Goal: Task Accomplishment & Management: Complete application form

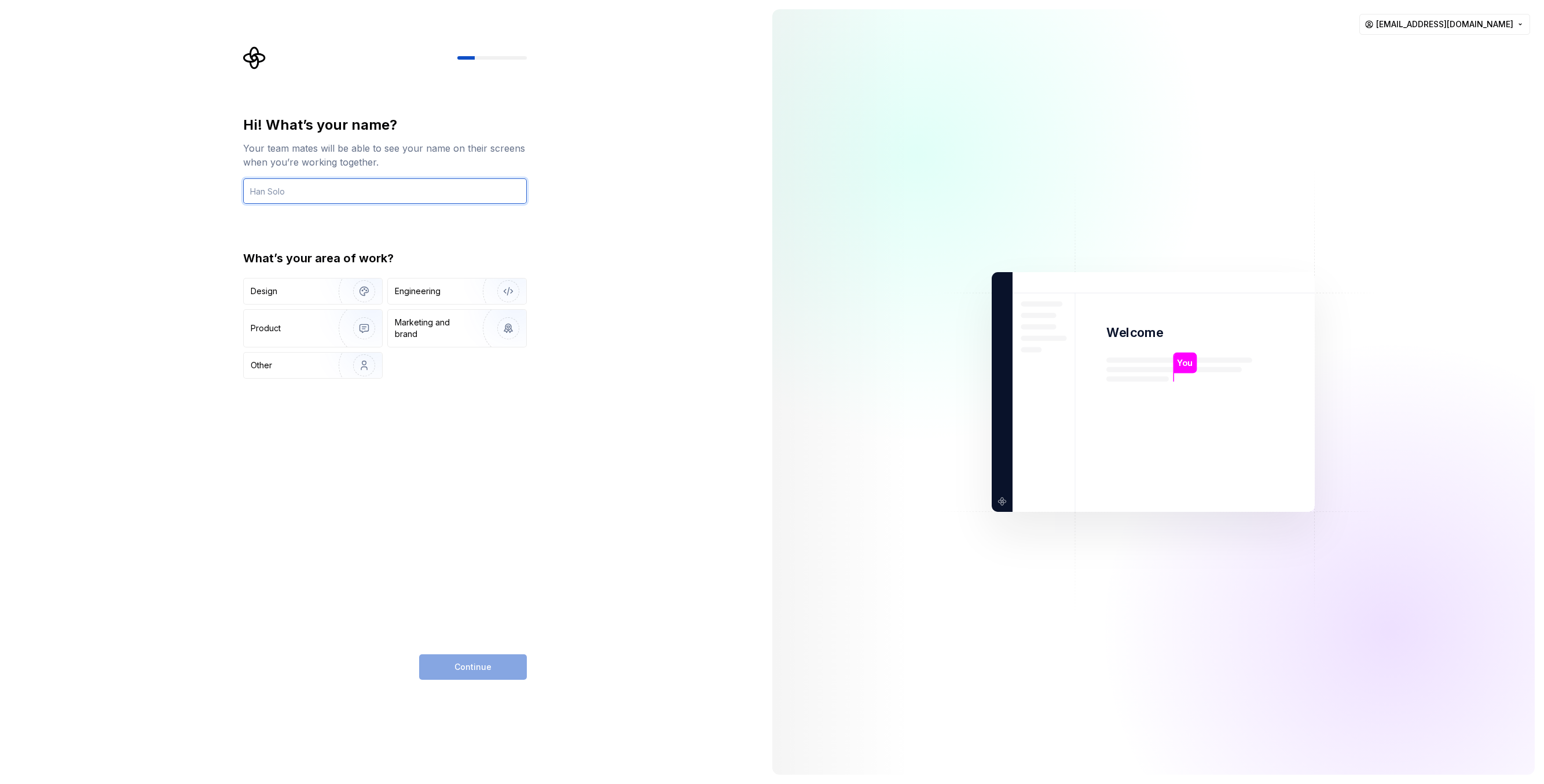
click at [293, 189] on input "text" at bounding box center [385, 191] width 284 height 25
type input "Yesudas Thomas"
click at [368, 296] on img "button" at bounding box center [357, 292] width 74 height 78
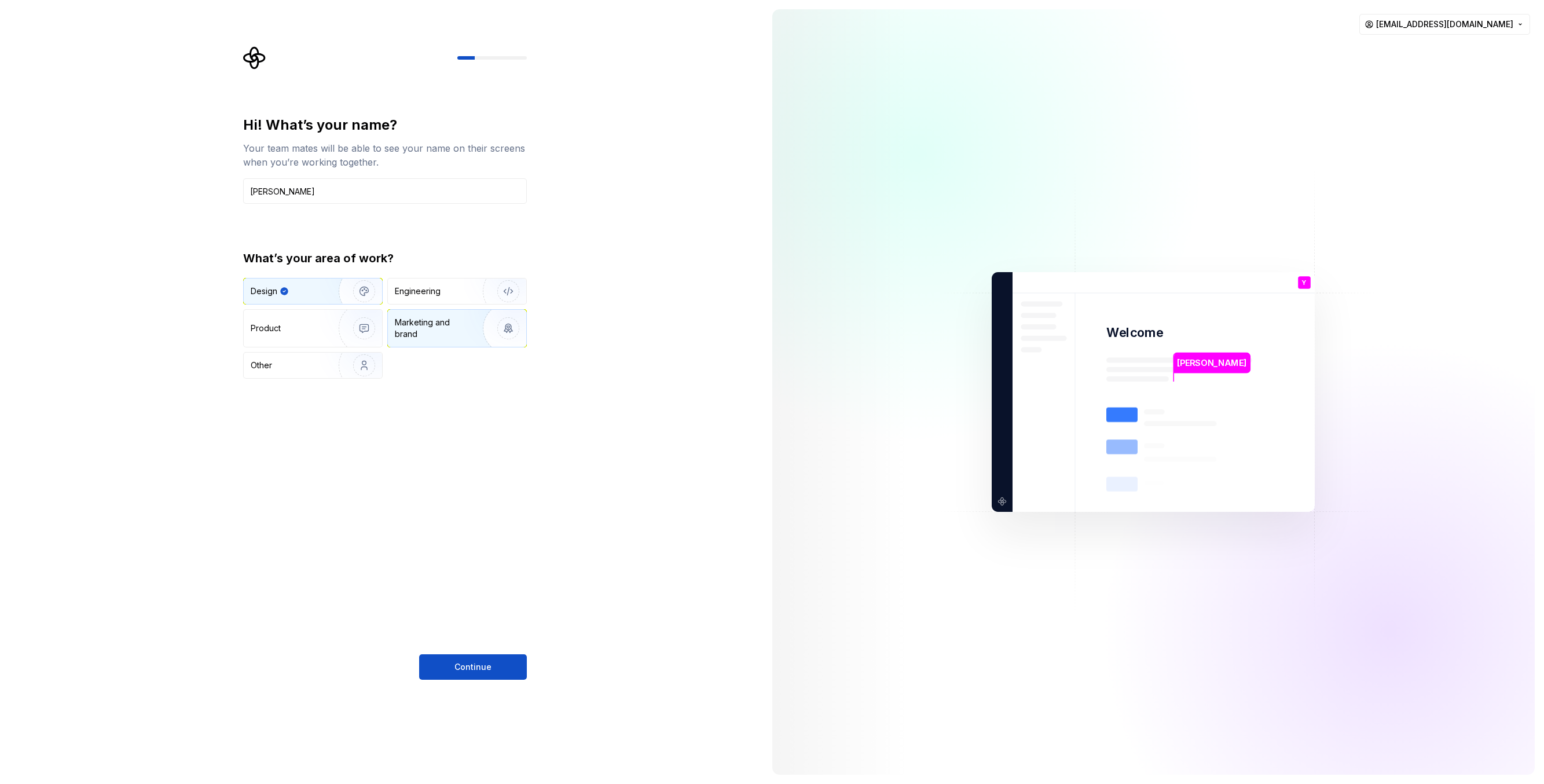
click at [506, 332] on img "button" at bounding box center [501, 329] width 74 height 78
click at [326, 302] on img "button" at bounding box center [357, 292] width 74 height 78
click at [479, 667] on span "Continue" at bounding box center [473, 667] width 37 height 12
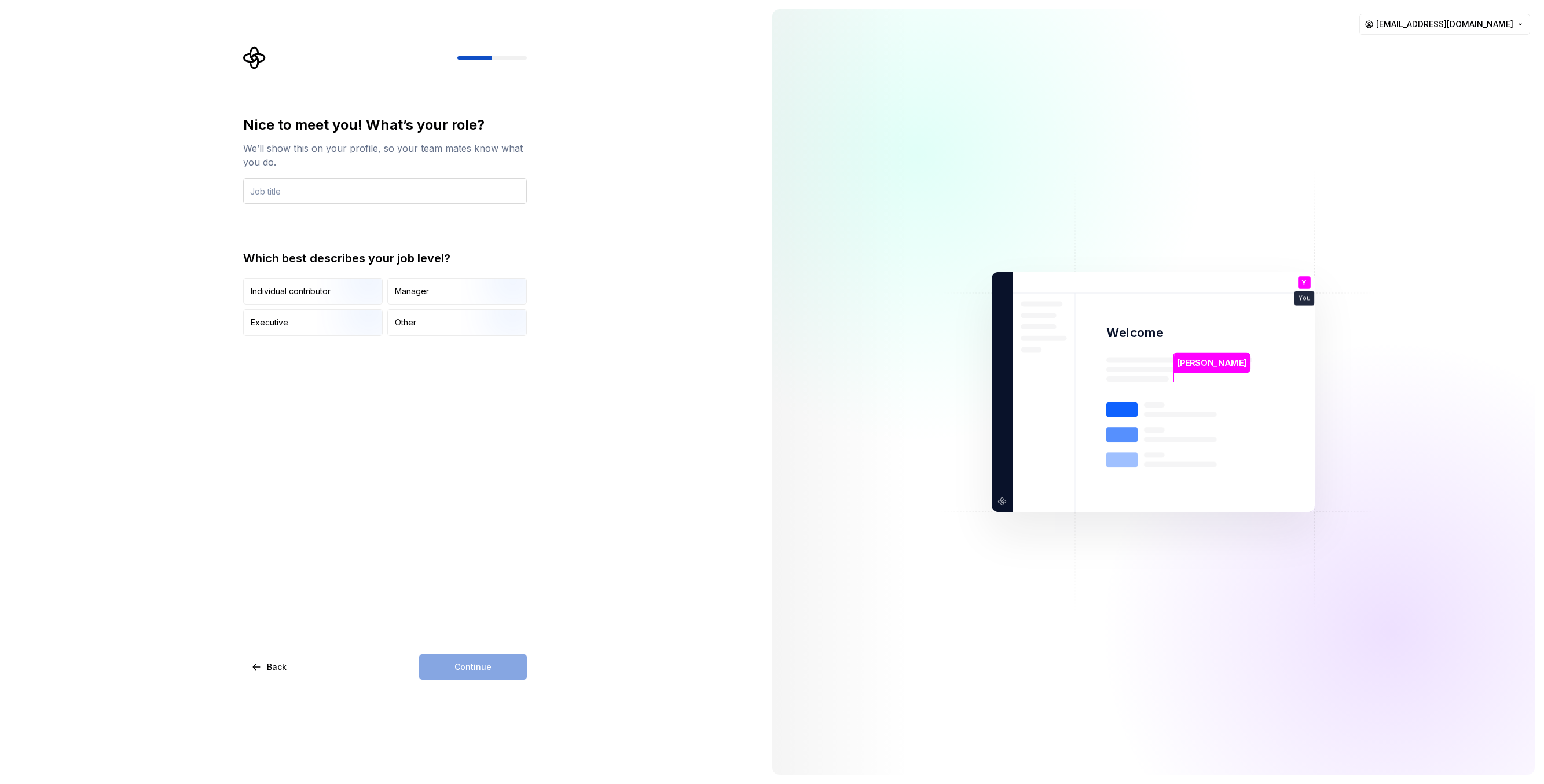
click at [377, 193] on input "text" at bounding box center [385, 191] width 284 height 25
type input "Head of Design and Marketing"
click at [440, 290] on div "Manager" at bounding box center [457, 291] width 138 height 25
click at [489, 659] on button "Continue" at bounding box center [473, 667] width 108 height 25
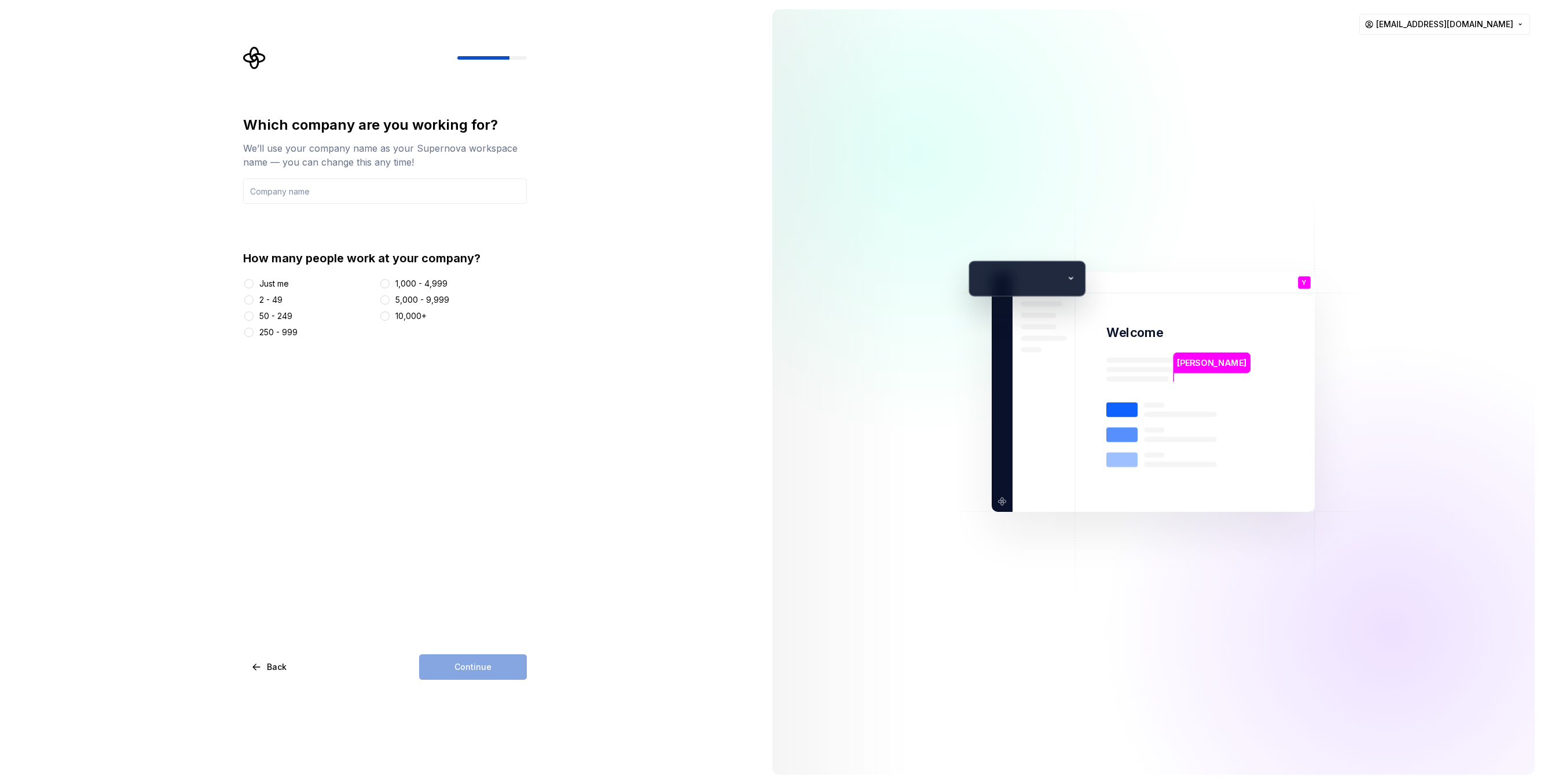
click at [364, 161] on div "We’ll use your company name as your Supernova workspace name — you can change t…" at bounding box center [385, 155] width 284 height 28
click at [347, 241] on div "Which company are you working for? We’ll use your company name as your Supernov…" at bounding box center [385, 227] width 284 height 223
click at [248, 318] on button "50 - 249" at bounding box center [249, 316] width 10 height 10
click at [302, 202] on input "text" at bounding box center [385, 191] width 284 height 25
type input "R"
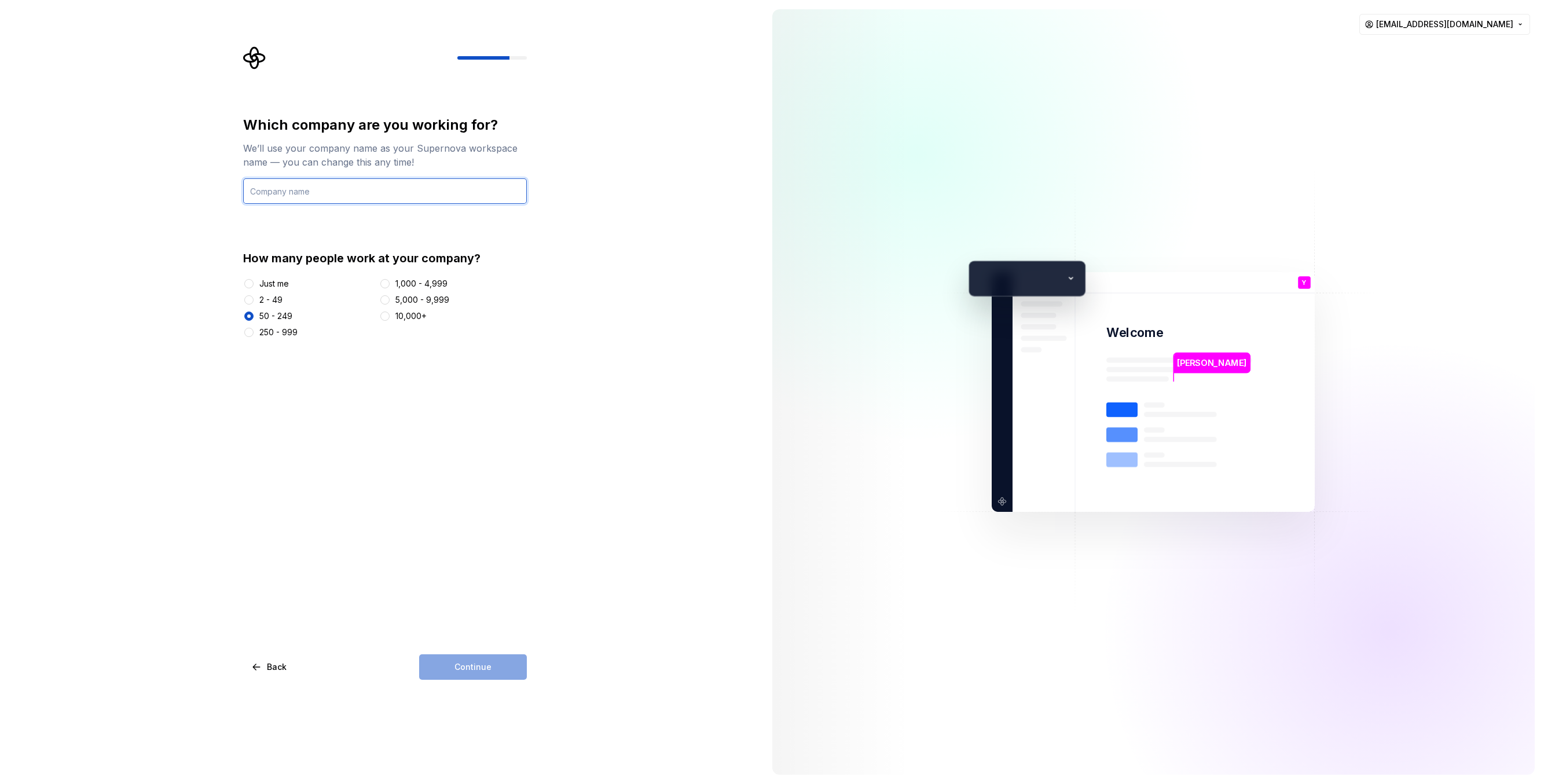
click at [314, 194] on input "text" at bounding box center [385, 191] width 284 height 25
click at [266, 192] on input "YesDesign" at bounding box center [385, 191] width 284 height 25
type input "YesDesign"
click at [464, 667] on span "Continue" at bounding box center [473, 667] width 37 height 12
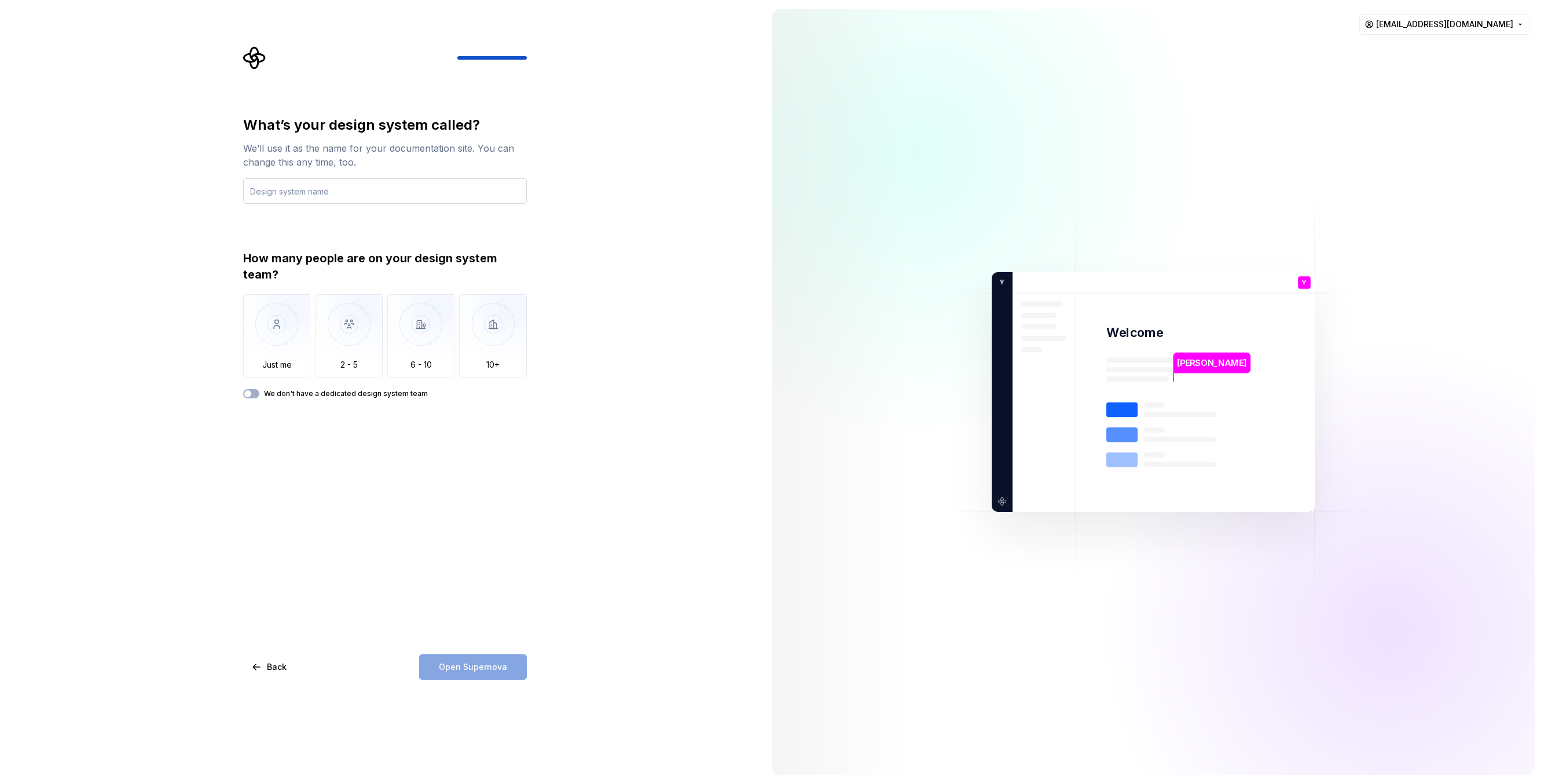
click at [308, 194] on input "text" at bounding box center [385, 191] width 284 height 25
type input "A"
click at [346, 330] on img "button" at bounding box center [349, 333] width 68 height 78
click at [485, 670] on div "Open Supernova" at bounding box center [473, 667] width 108 height 25
click at [311, 191] on input "text" at bounding box center [385, 191] width 284 height 25
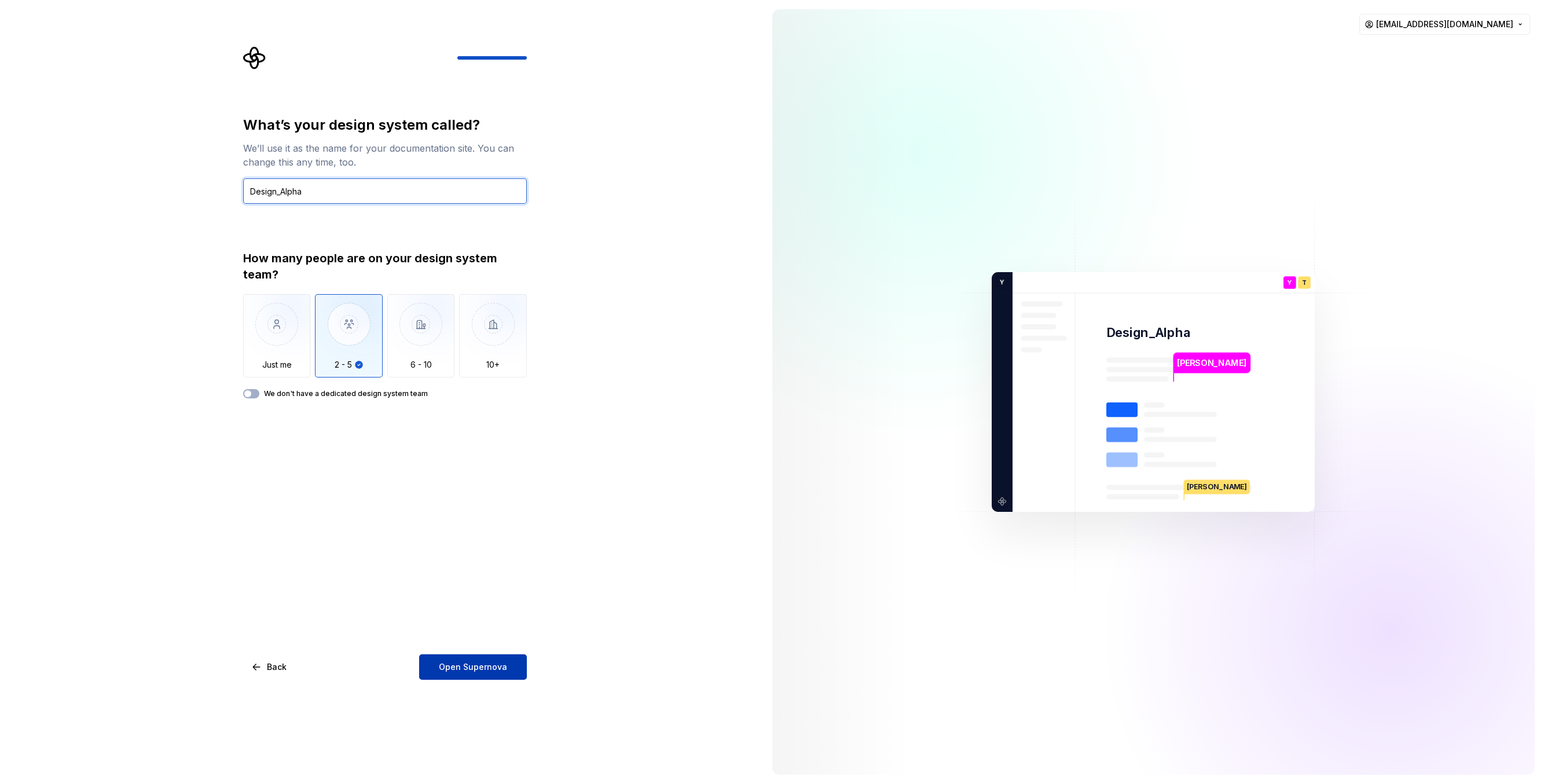
type input "Design_Alpha"
click at [485, 663] on span "Open Supernova" at bounding box center [473, 667] width 68 height 12
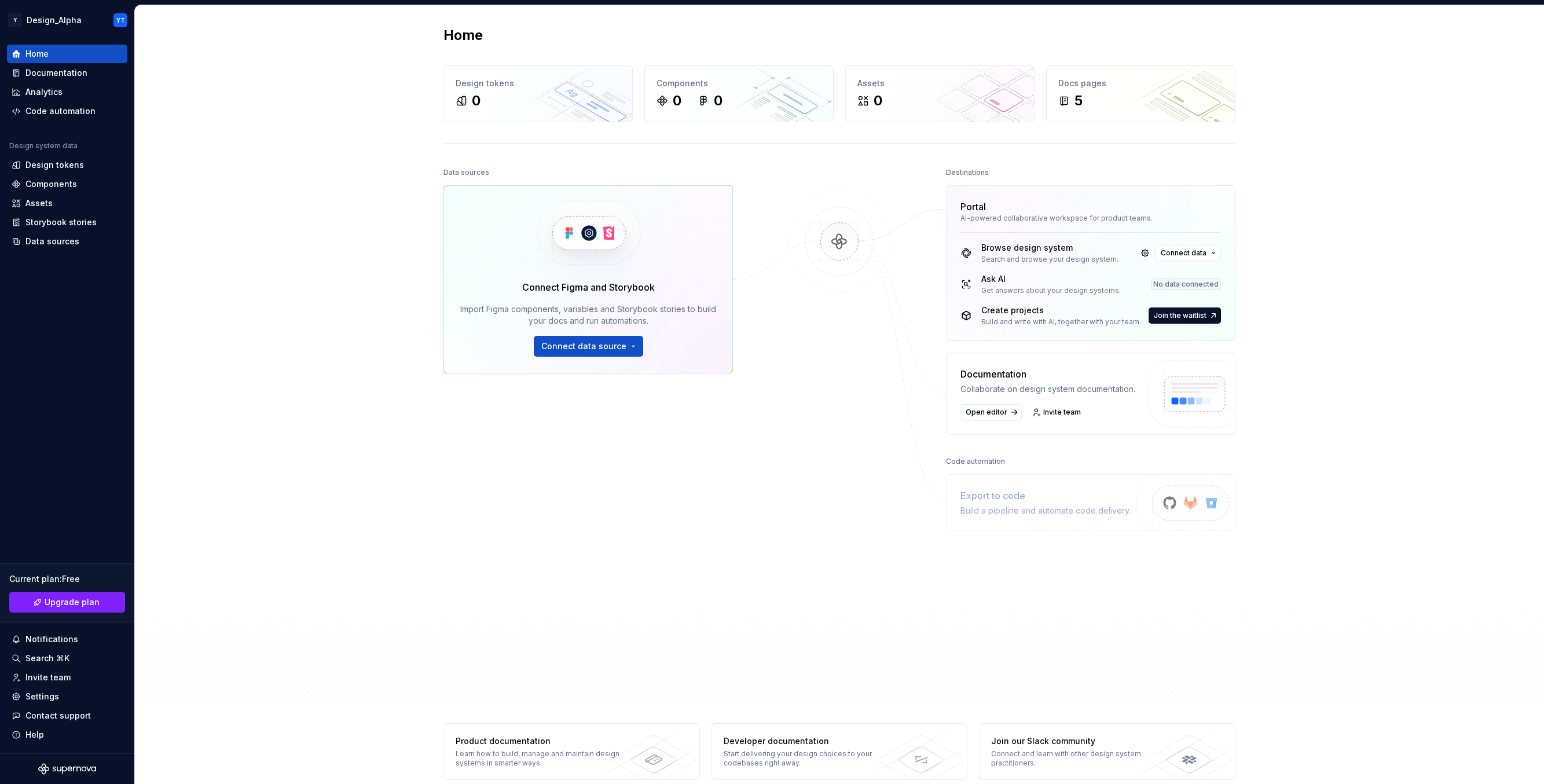
click at [802, 330] on div at bounding box center [840, 399] width 116 height 470
click at [517, 85] on icon at bounding box center [521, 84] width 10 height 10
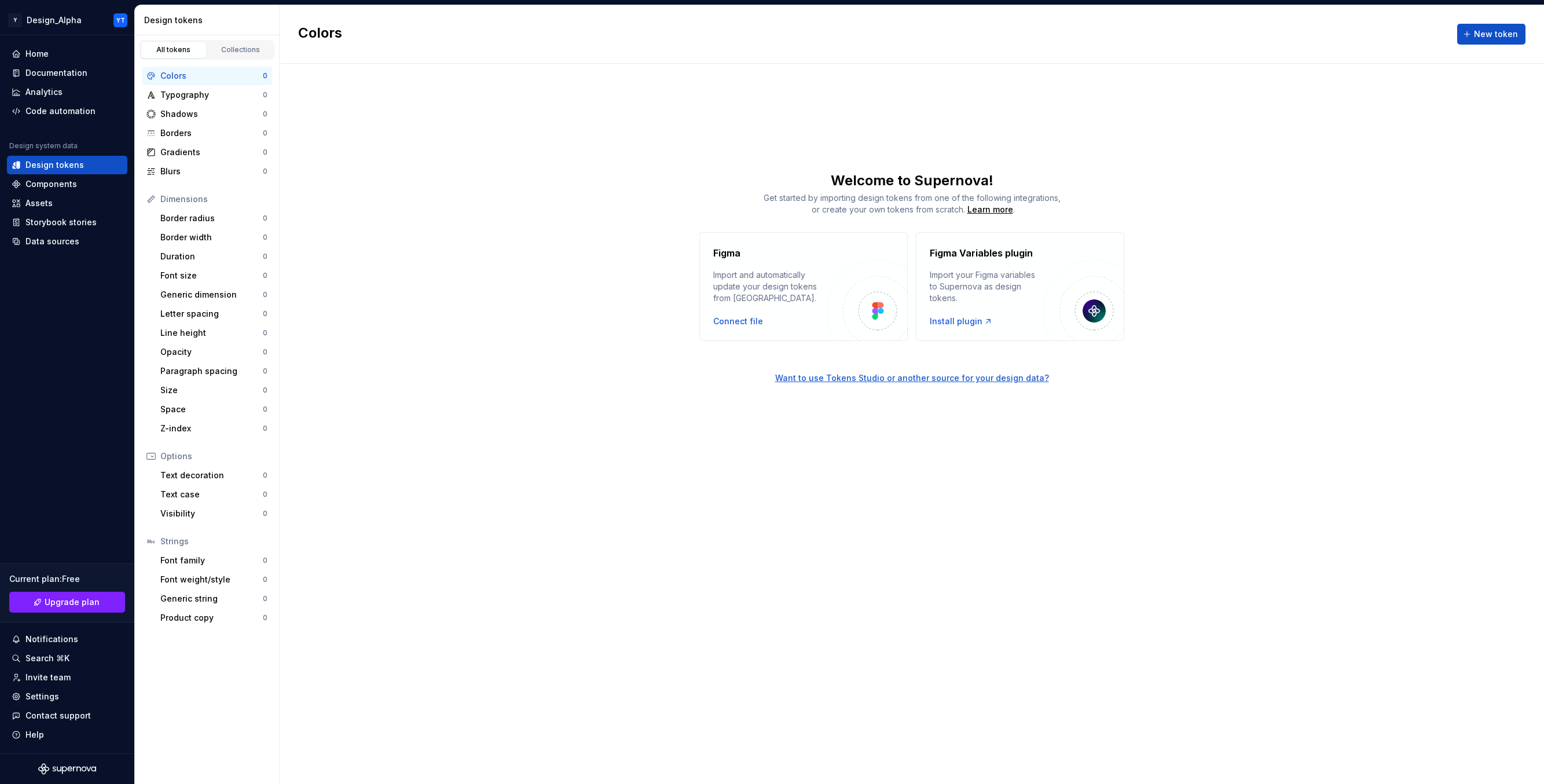
click at [578, 166] on div "Colors New token Welcome to Supernova! Get started by importing design tokens f…" at bounding box center [912, 394] width 1265 height 779
click at [52, 56] on div "Home" at bounding box center [67, 53] width 111 height 12
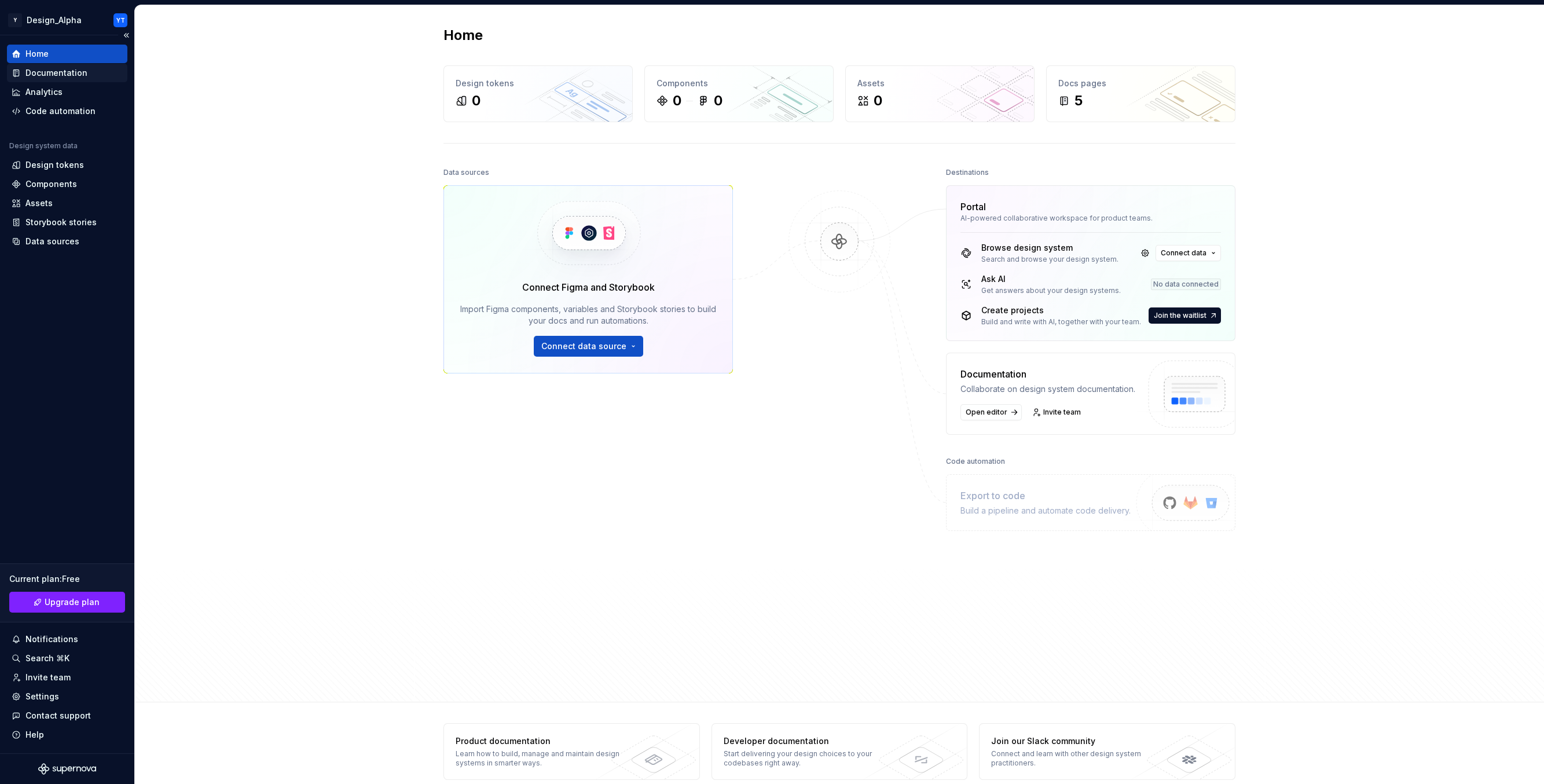
click at [65, 75] on div "Documentation" at bounding box center [56, 73] width 62 height 12
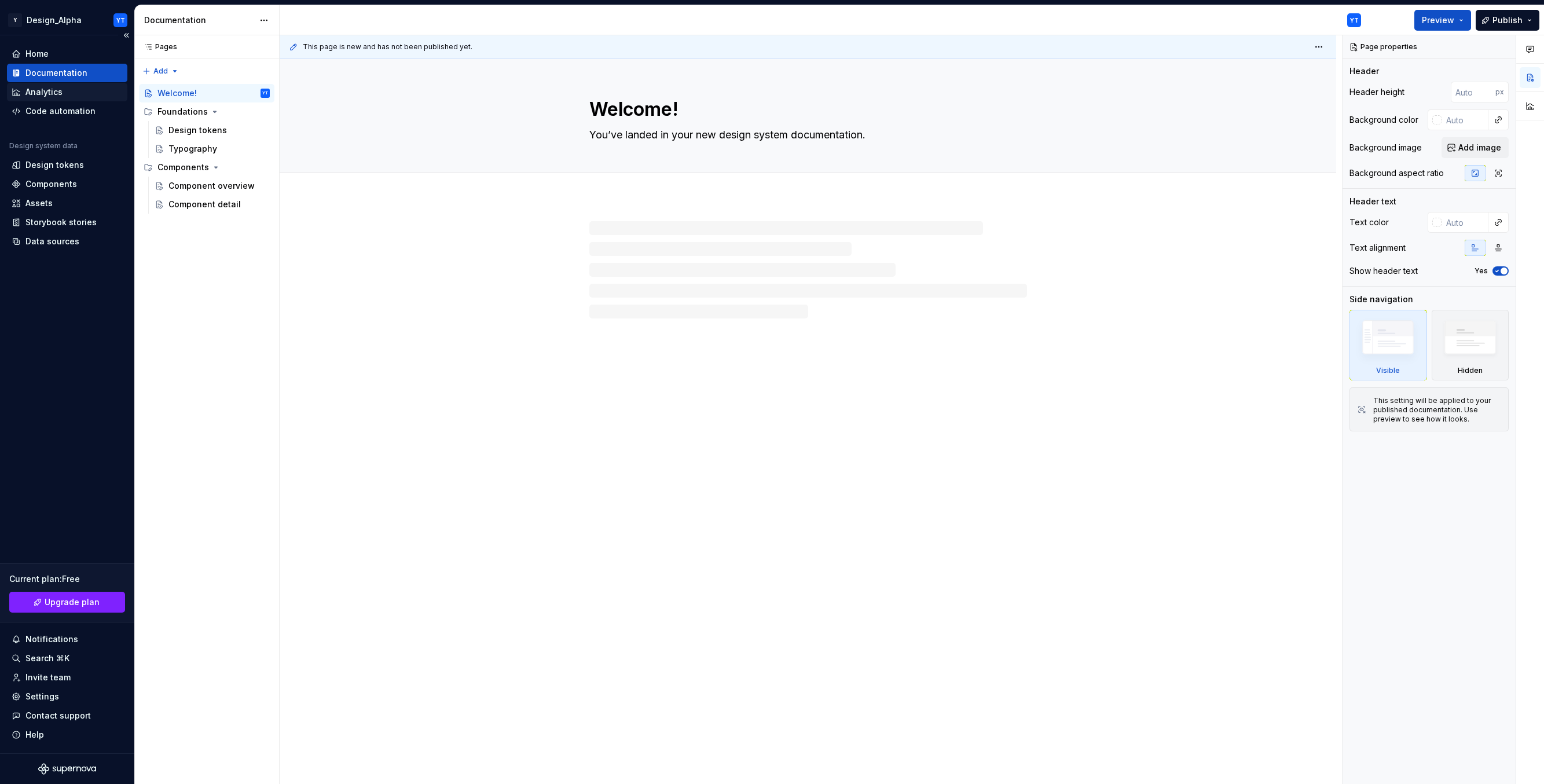
click at [66, 93] on div "Analytics" at bounding box center [67, 92] width 111 height 12
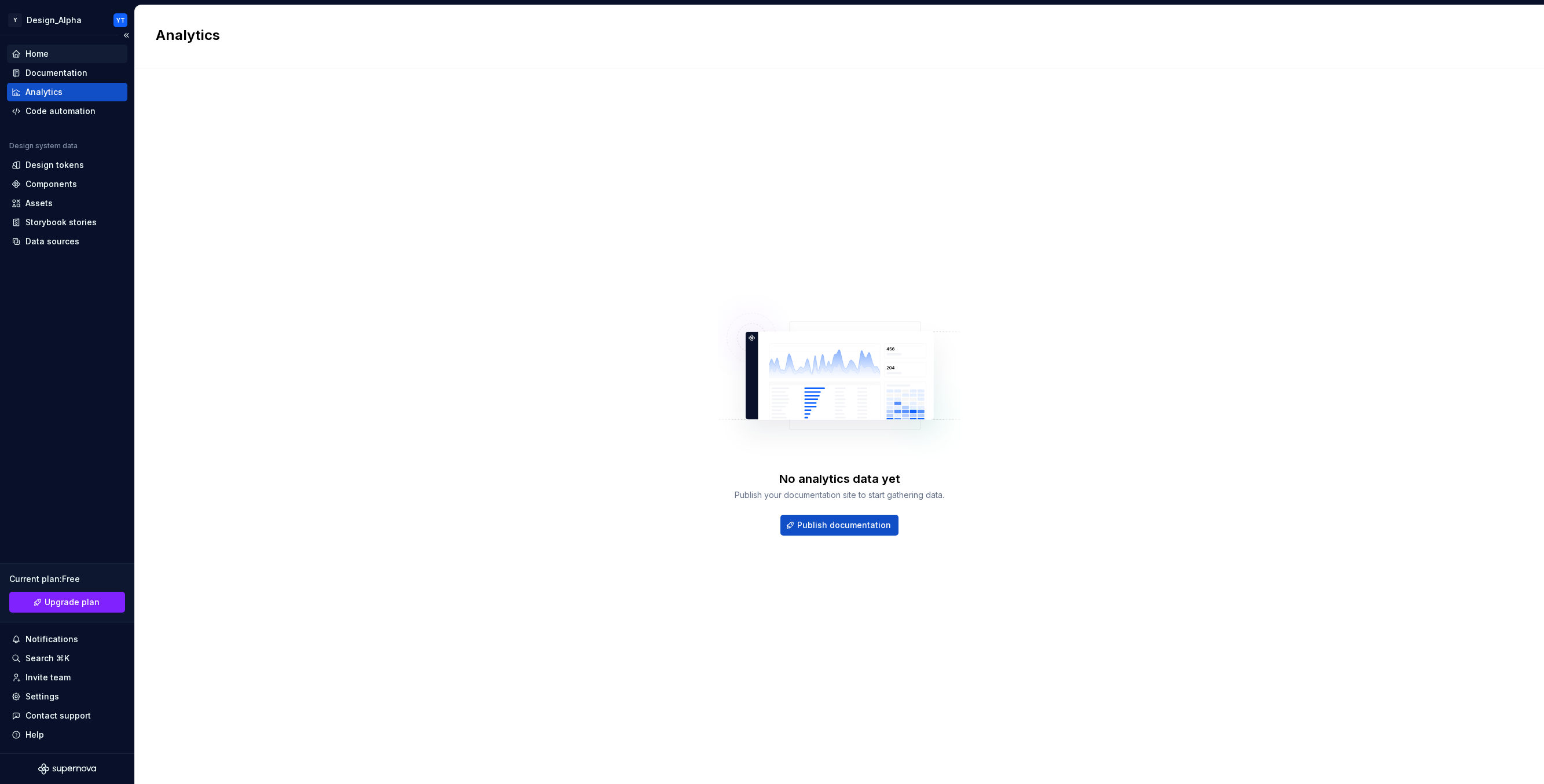
click at [45, 57] on div "Home" at bounding box center [37, 53] width 23 height 12
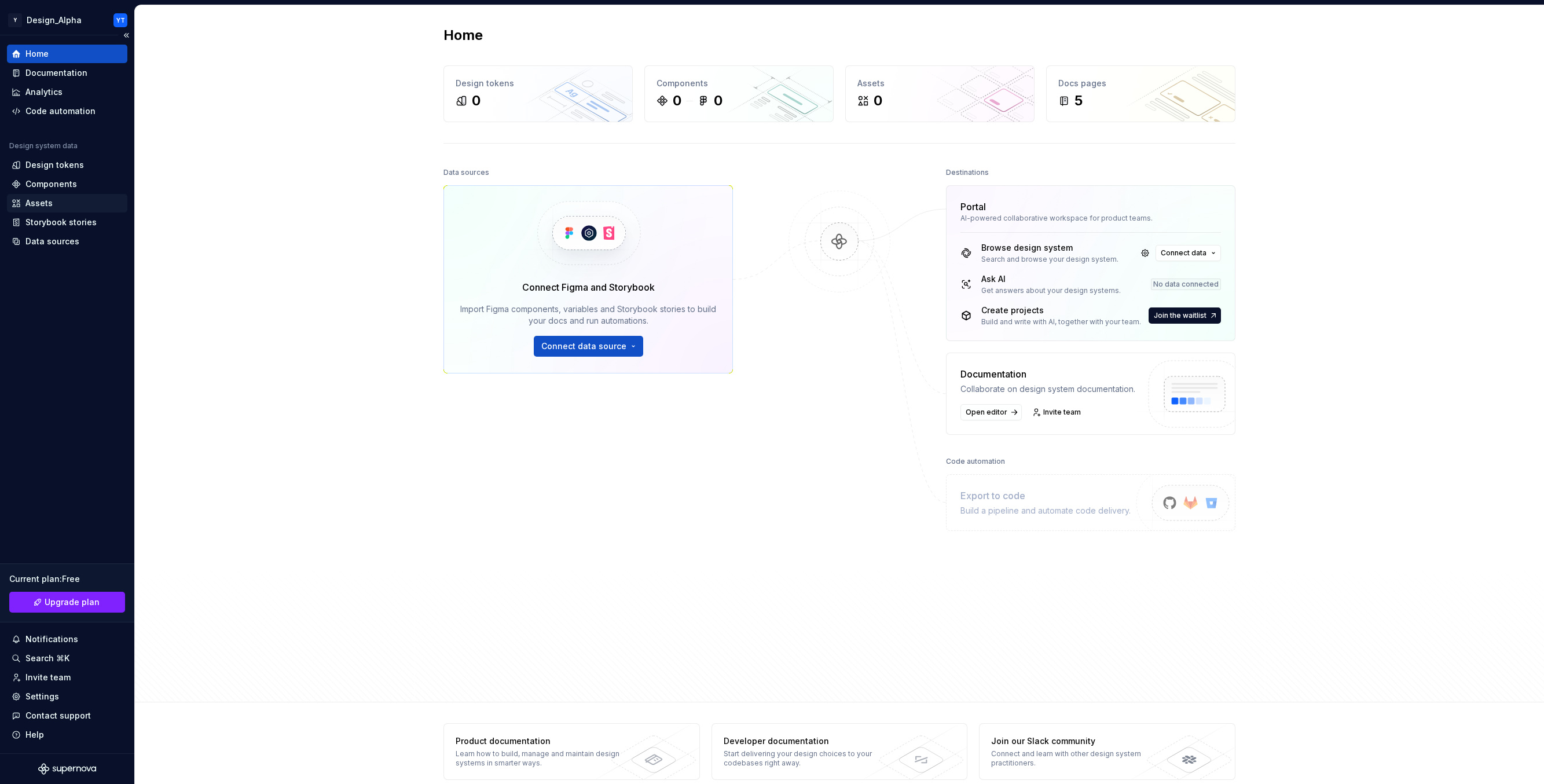
click at [68, 204] on div "Assets" at bounding box center [67, 203] width 111 height 12
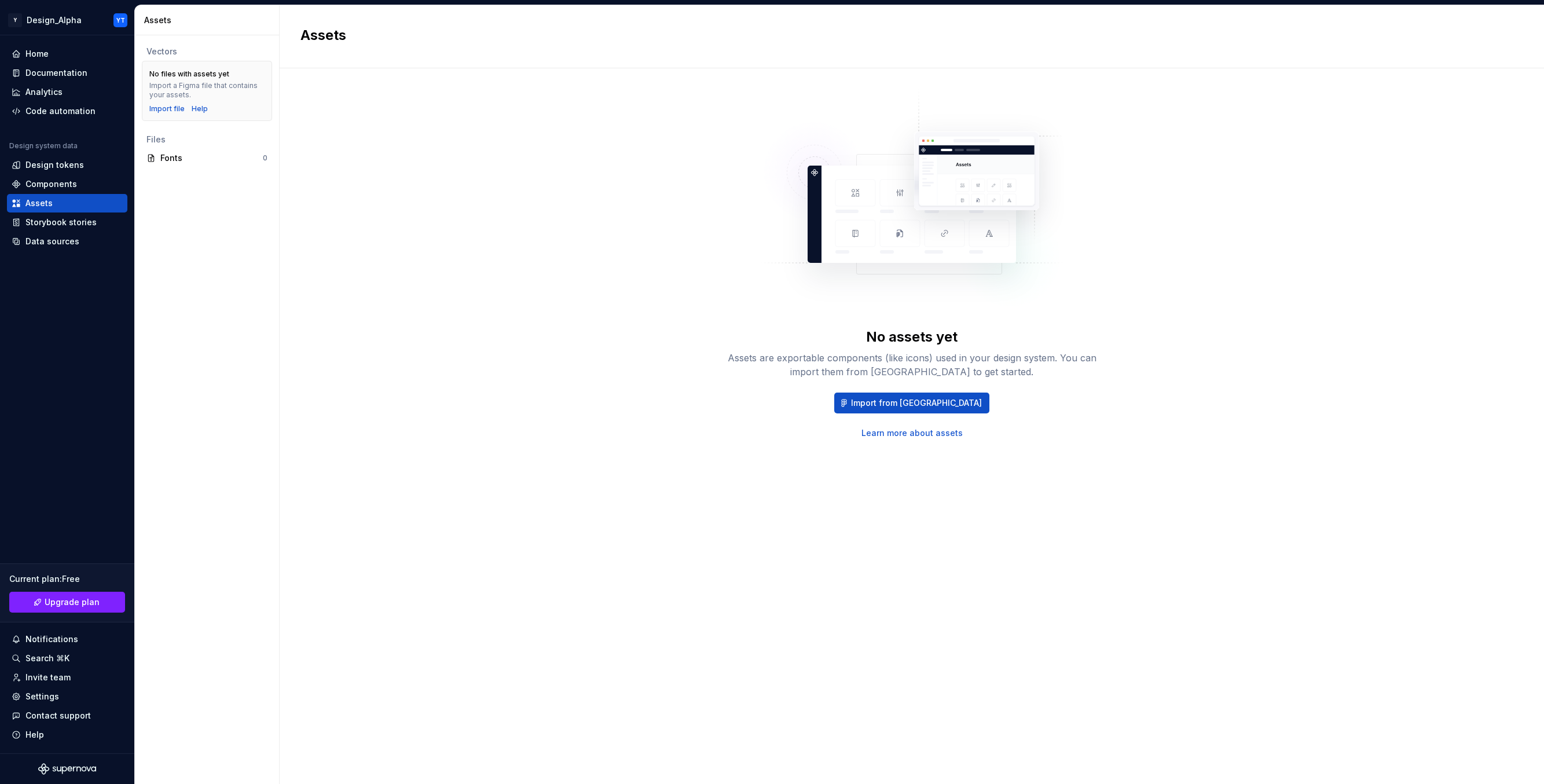
click at [388, 142] on div "No assets yet Assets are exportable components (like icons) used in your design…" at bounding box center [912, 265] width 1223 height 350
click at [493, 107] on div "No assets yet Assets are exportable components (like icons) used in your design…" at bounding box center [912, 265] width 1223 height 350
click at [60, 50] on div "Home" at bounding box center [67, 53] width 111 height 12
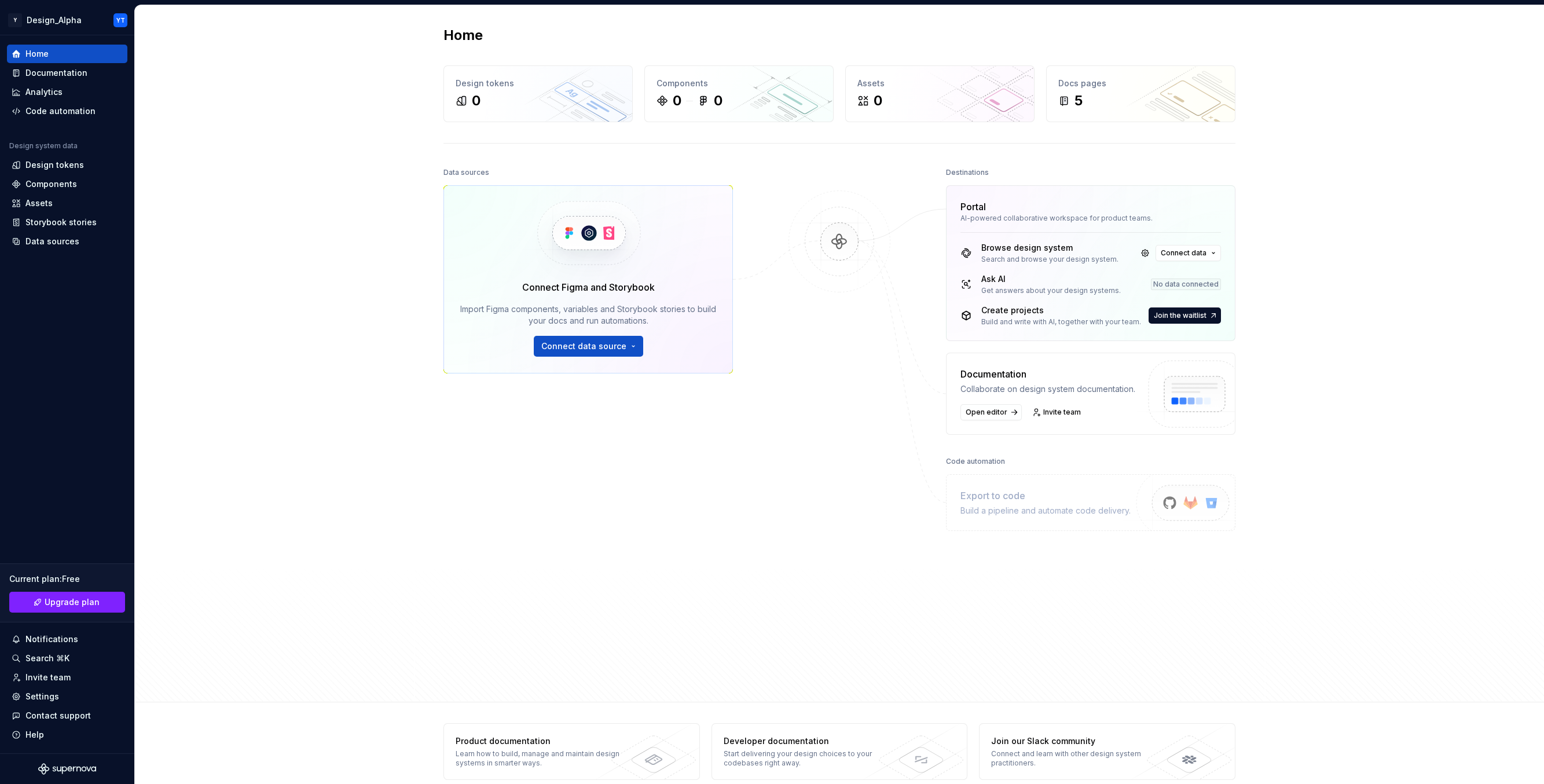
click at [839, 250] on img at bounding box center [839, 253] width 112 height 125
click at [837, 338] on div at bounding box center [840, 399] width 116 height 470
click at [1075, 93] on div "5" at bounding box center [1079, 100] width 8 height 18
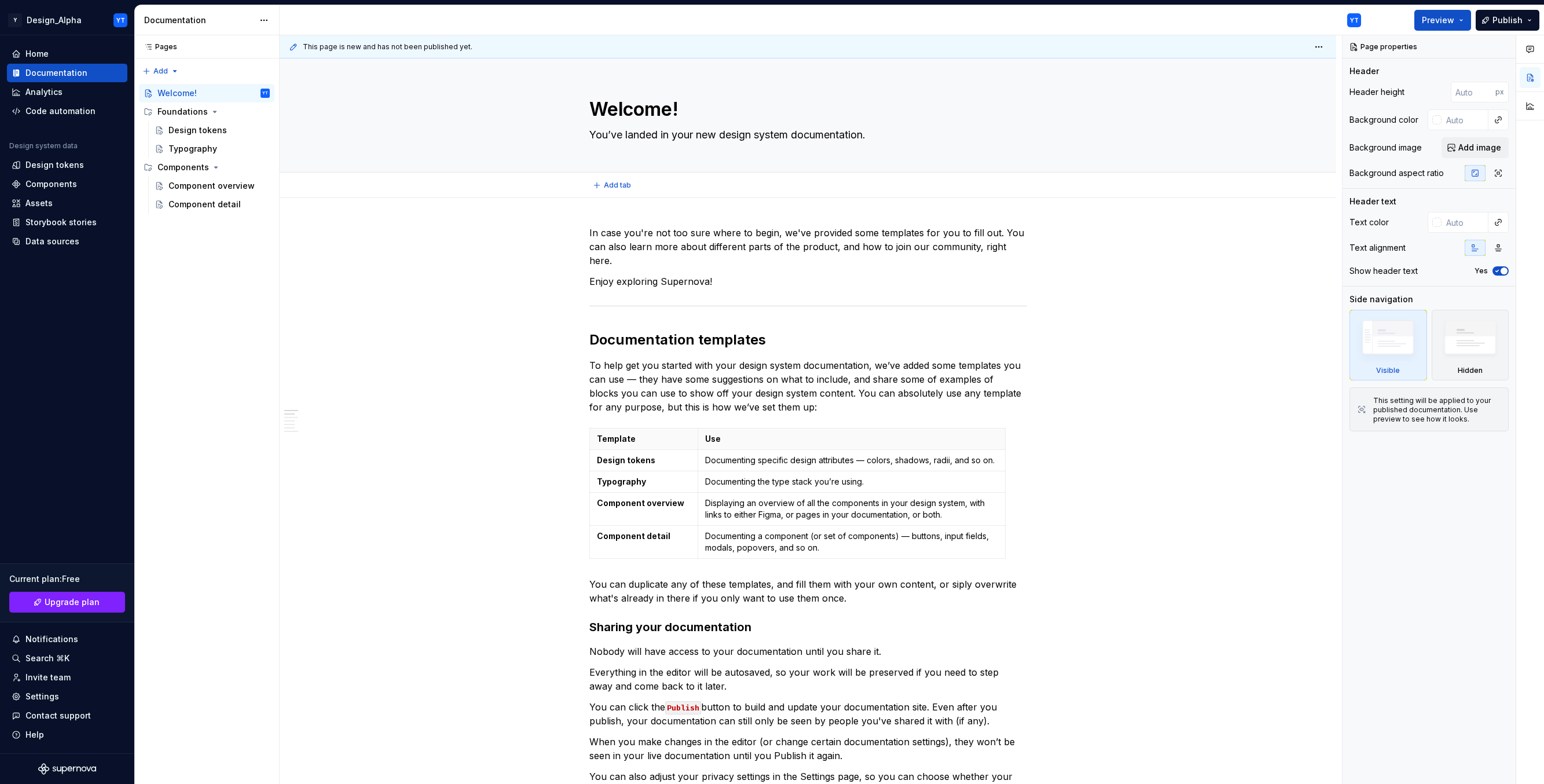
type textarea "*"
